Goal: Task Accomplishment & Management: Use online tool/utility

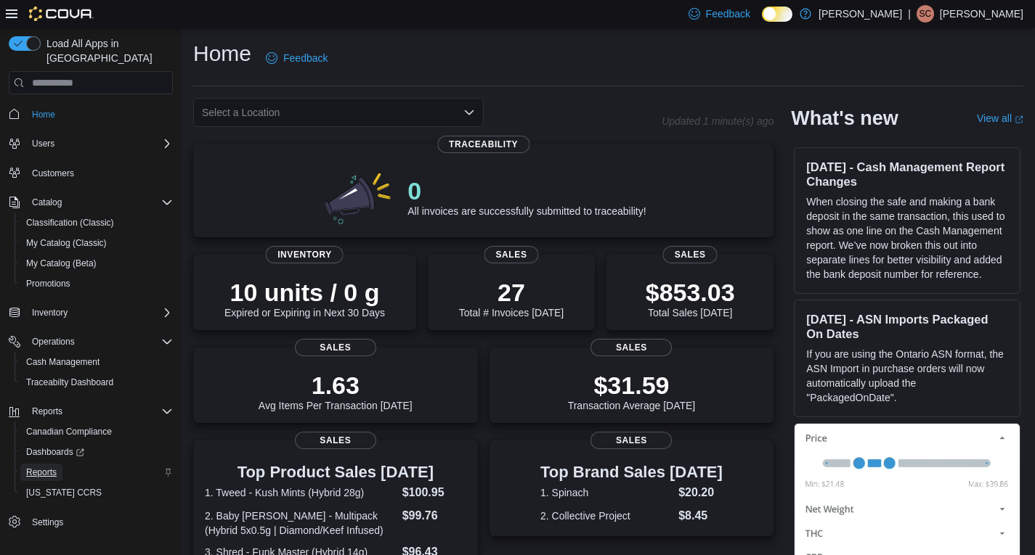
click at [42, 467] on span "Reports" at bounding box center [41, 473] width 30 height 12
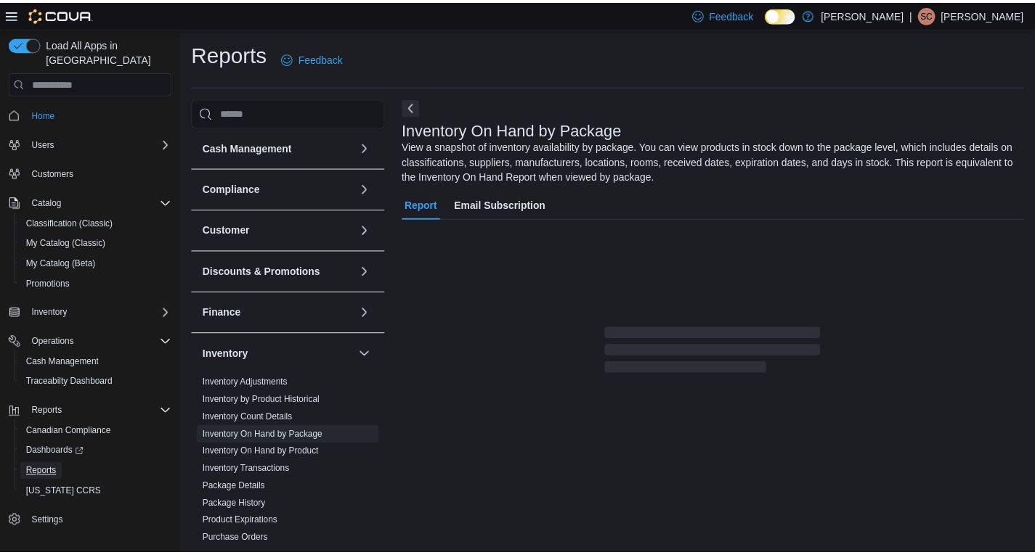
scroll to position [23, 0]
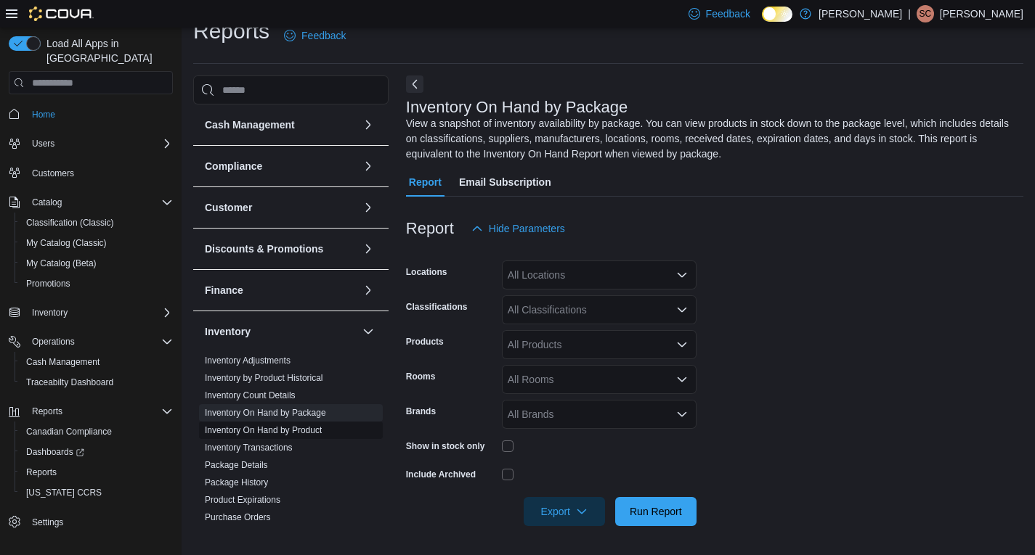
click at [301, 428] on link "Inventory On Hand by Product" at bounding box center [263, 431] width 117 height 10
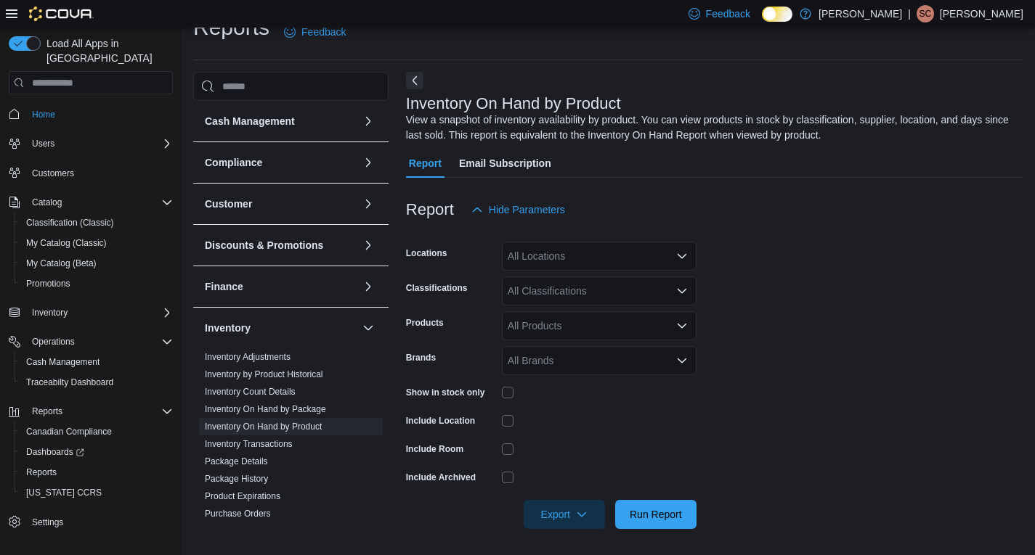
scroll to position [29, 0]
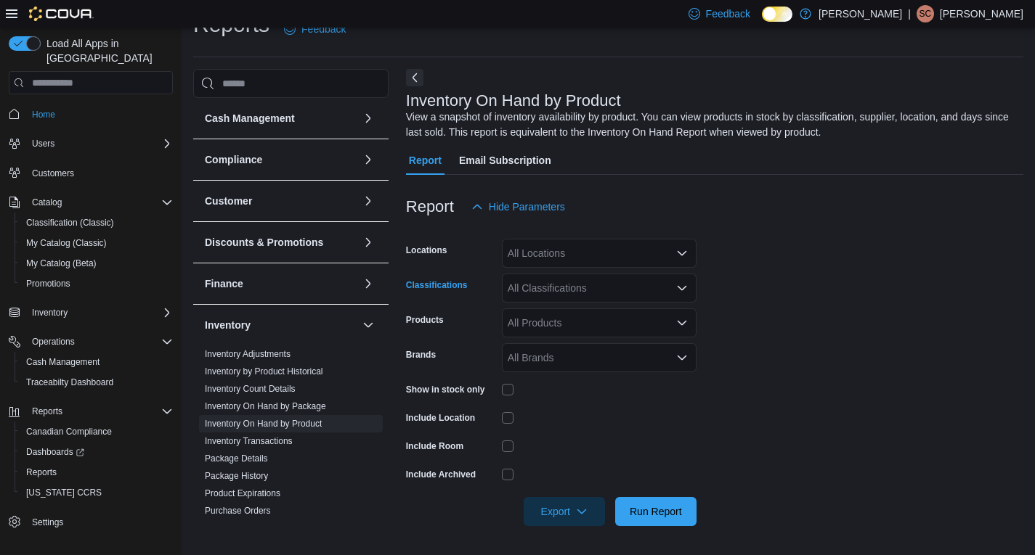
click at [564, 289] on div "All Classifications" at bounding box center [599, 288] width 195 height 29
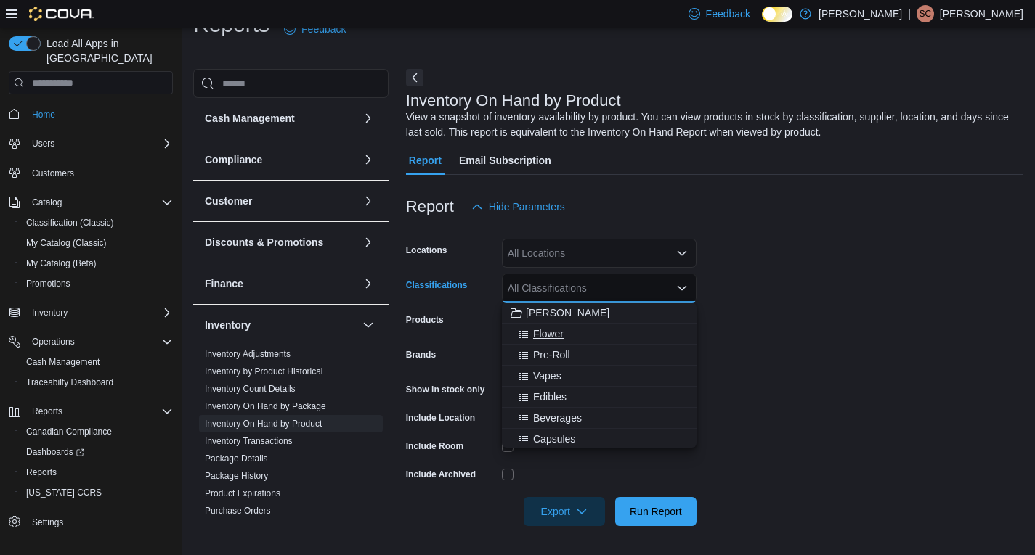
click at [559, 334] on span "Flower" at bounding box center [548, 334] width 30 height 15
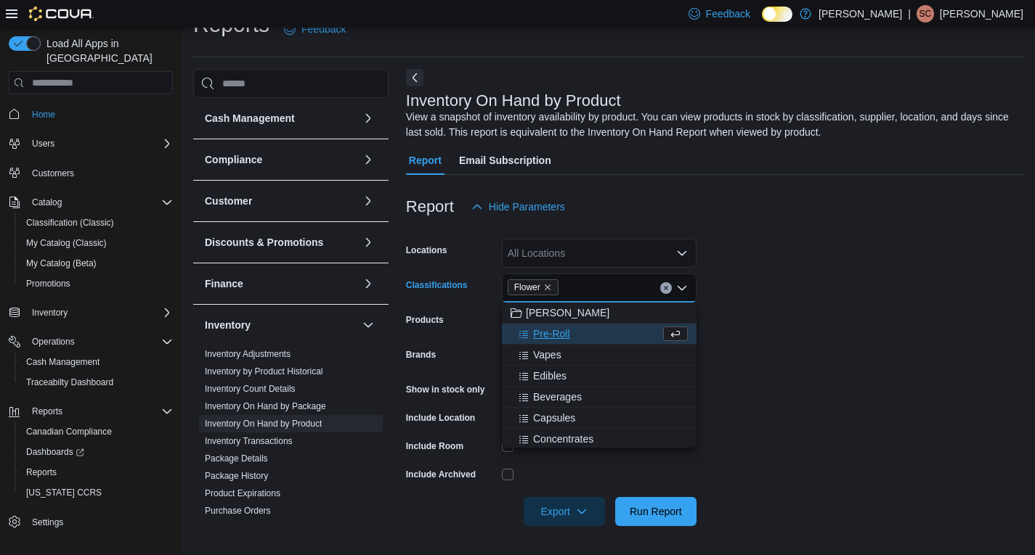
click at [559, 334] on span "Pre-Roll" at bounding box center [551, 334] width 37 height 15
click at [850, 317] on form "Locations All Locations Classifications Flower Pre-Roll Combo box. Selected. Fl…" at bounding box center [714, 373] width 617 height 305
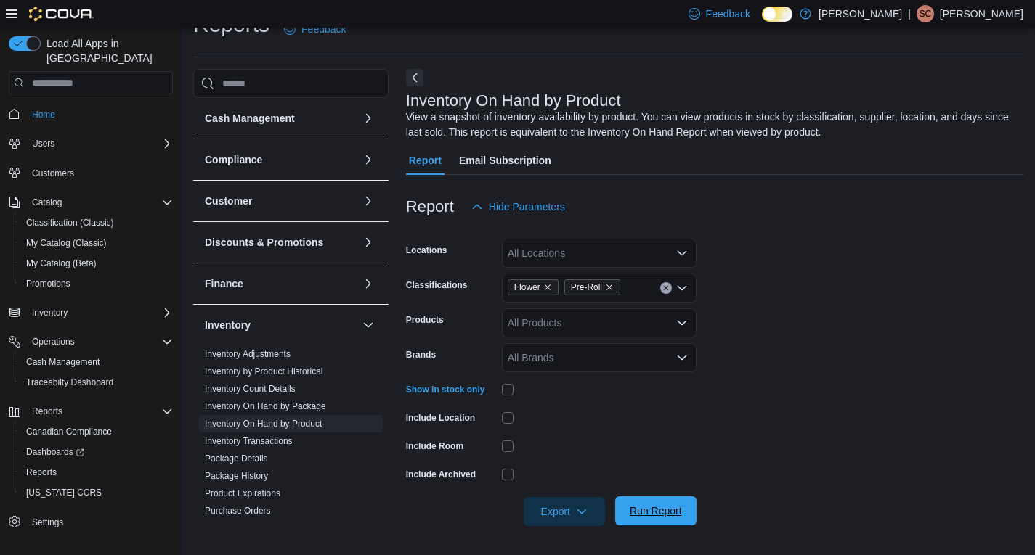
click at [650, 508] on span "Run Report" at bounding box center [656, 511] width 52 height 15
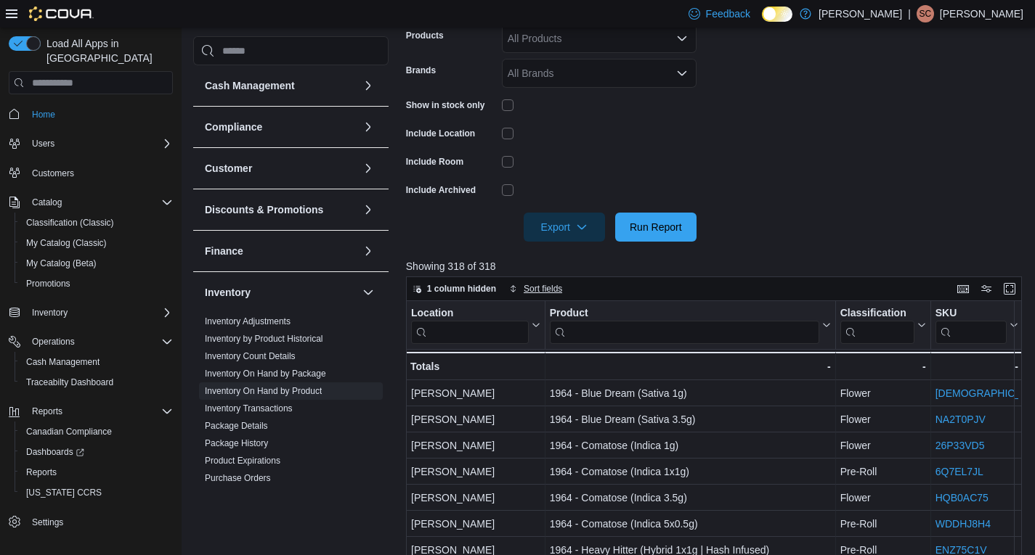
scroll to position [319, 0]
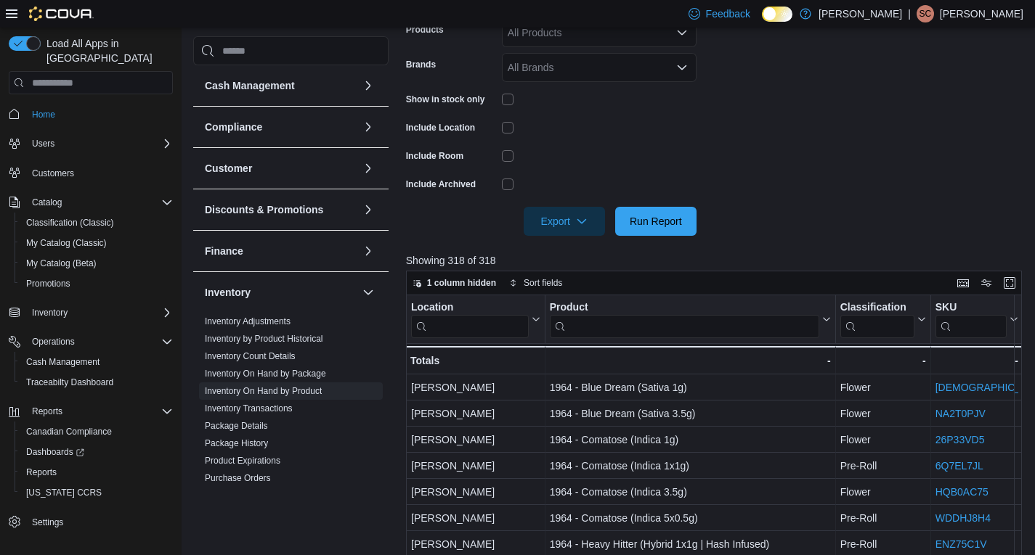
click at [576, 192] on div at bounding box center [599, 184] width 195 height 23
click at [575, 213] on span "Export" at bounding box center [564, 220] width 64 height 29
click at [566, 241] on button "Export to Excel" at bounding box center [566, 250] width 83 height 29
